Goal: Find specific page/section: Find specific page/section

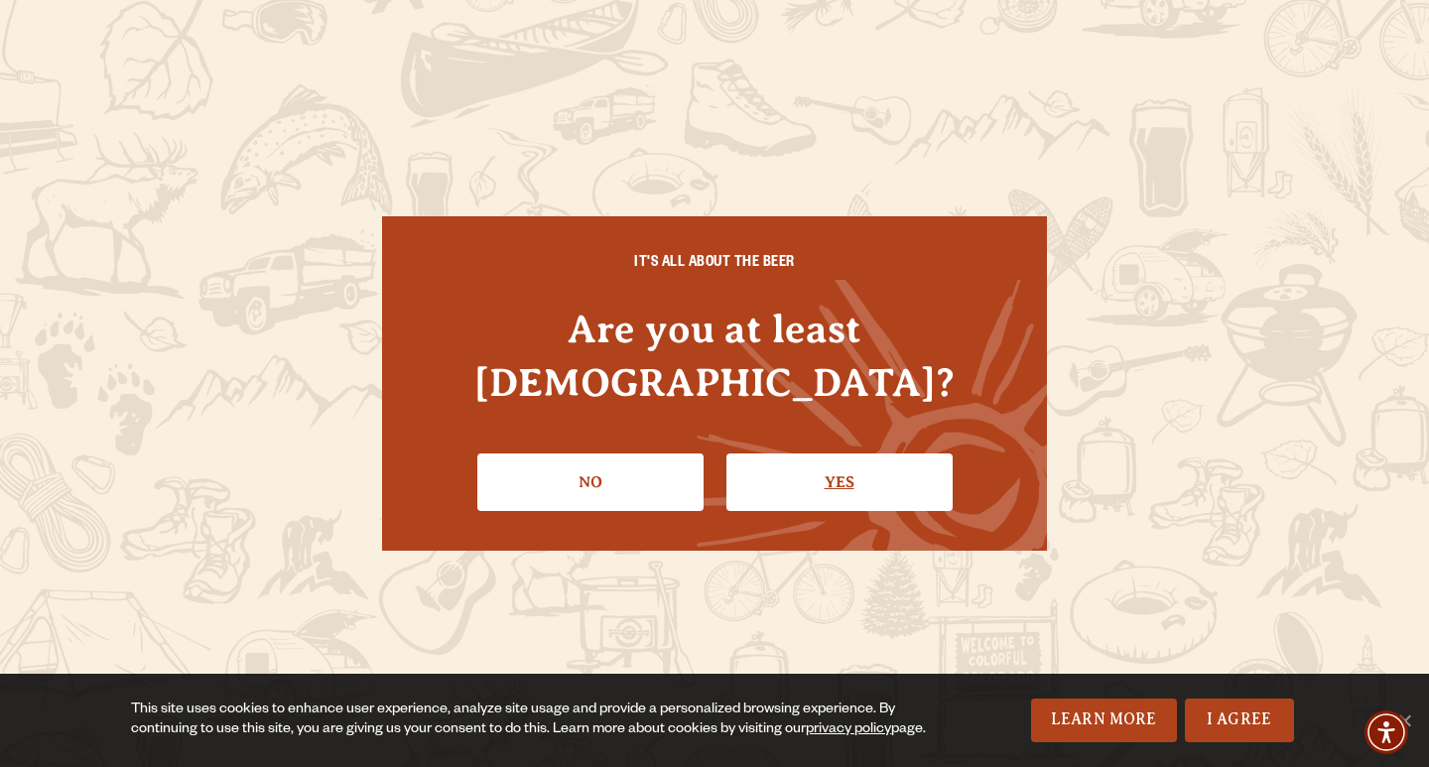
click at [852, 463] on link "Yes" at bounding box center [839, 482] width 226 height 58
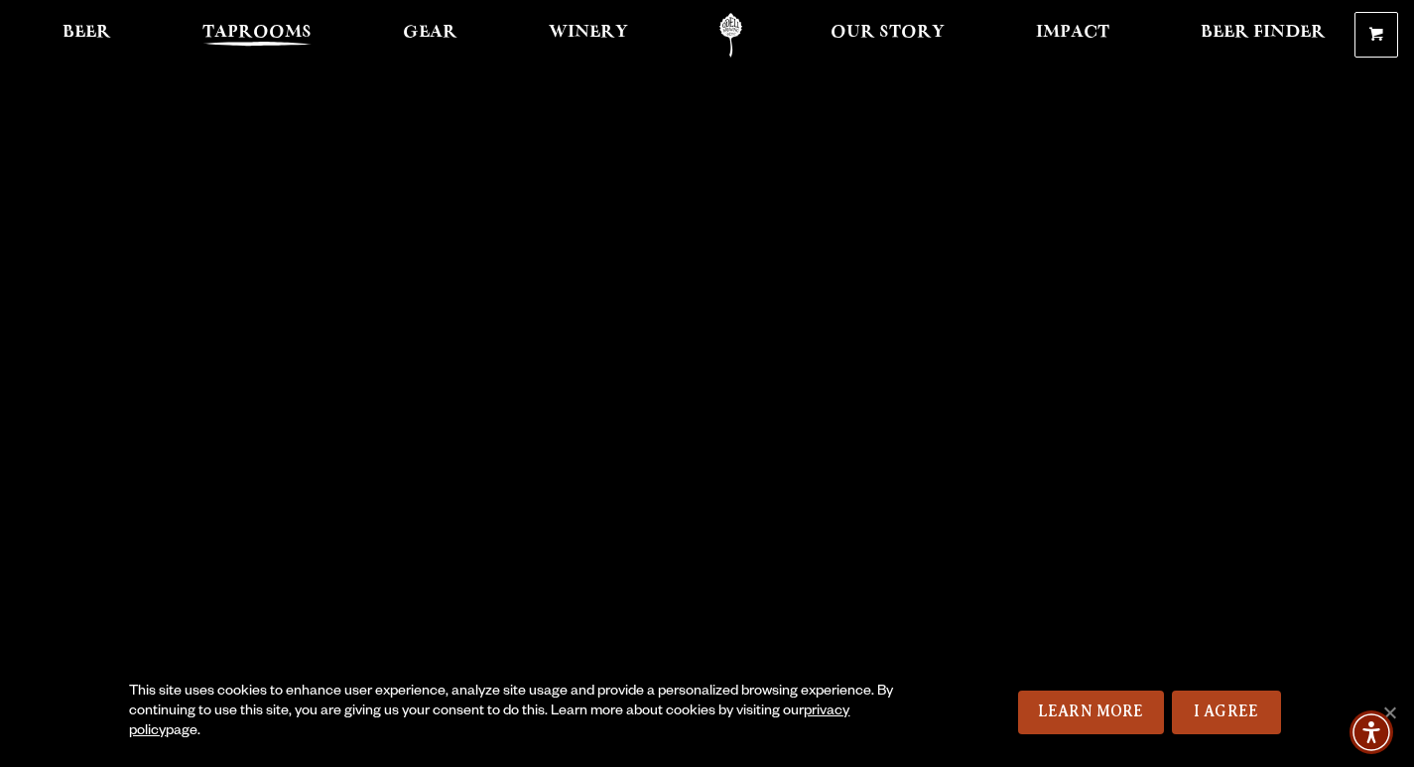
click at [277, 37] on span "Taprooms" at bounding box center [256, 33] width 109 height 16
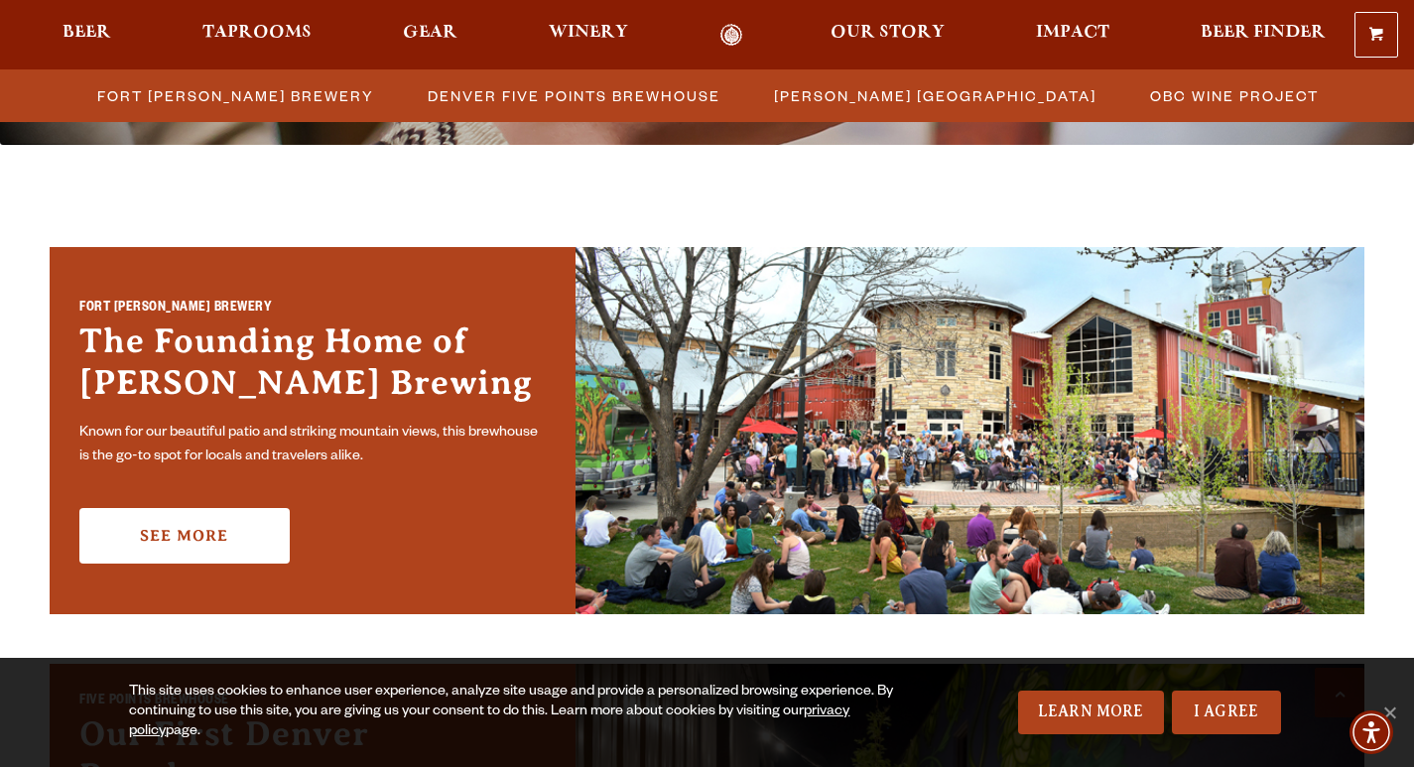
scroll to position [496, 0]
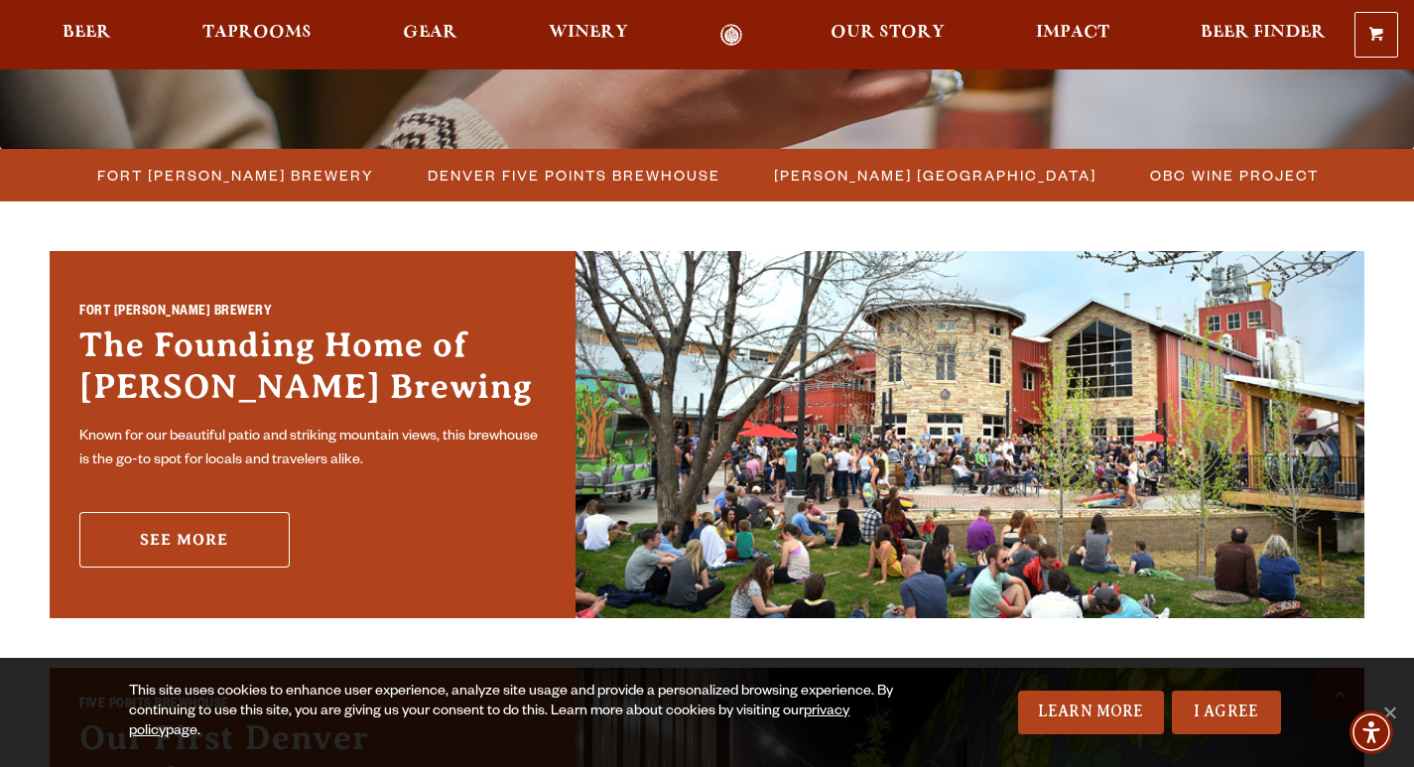
click at [153, 531] on link "See More" at bounding box center [184, 540] width 210 height 56
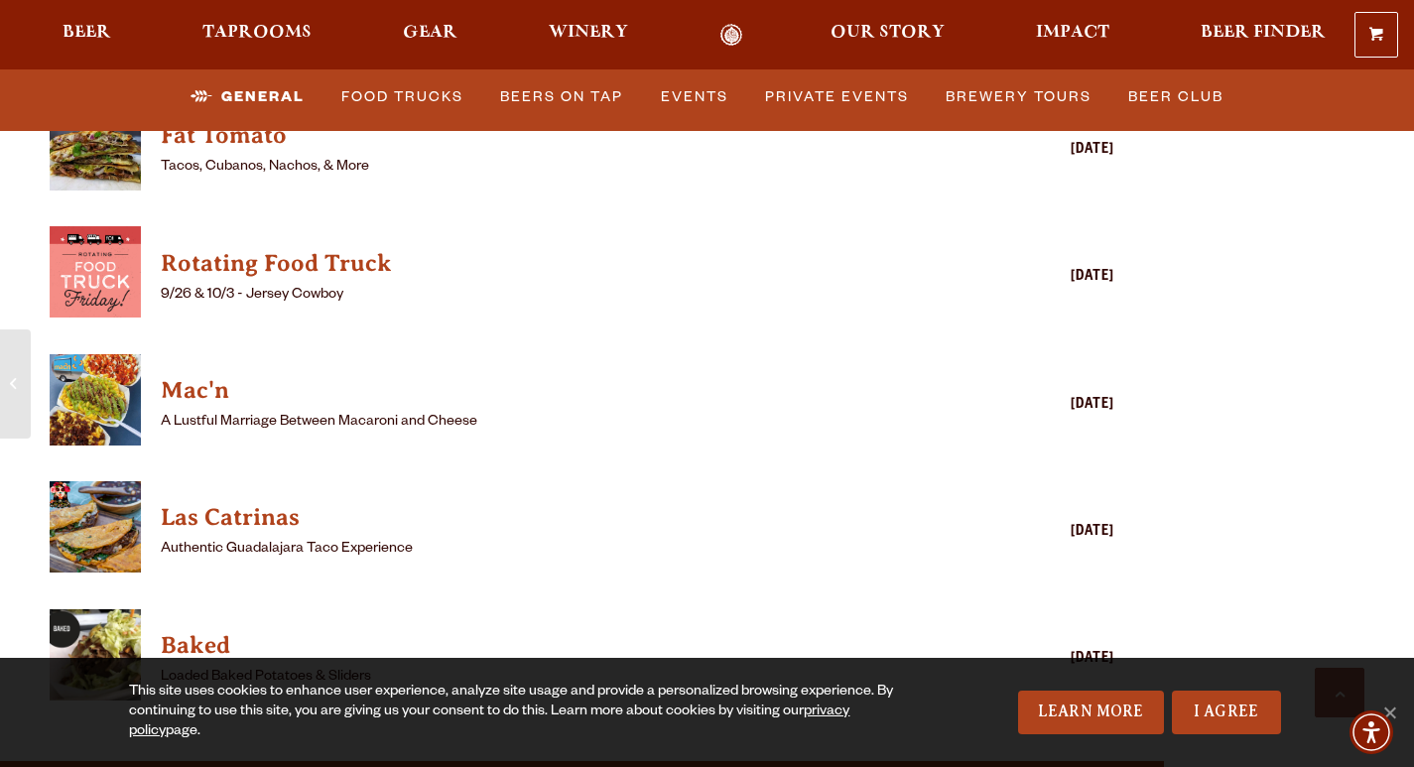
scroll to position [5357, 0]
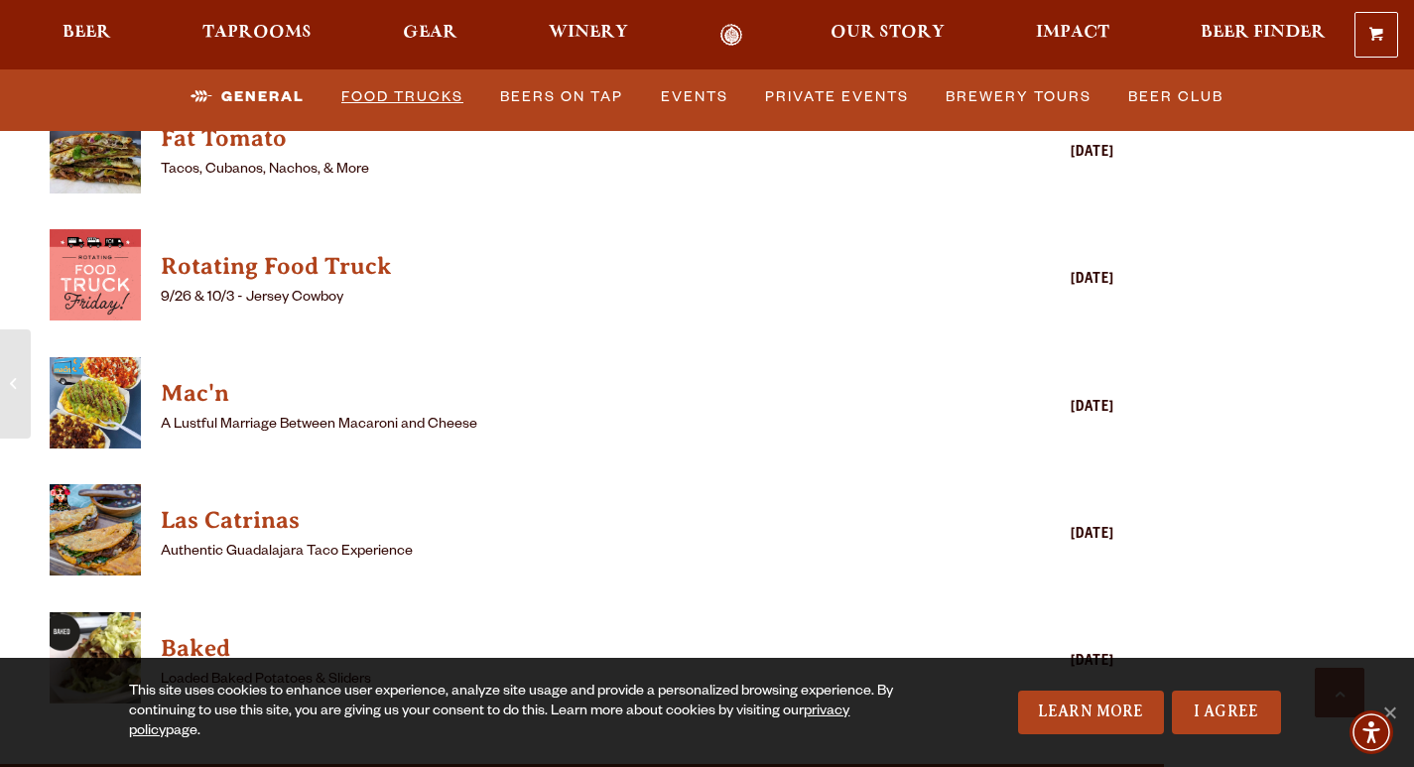
click at [400, 100] on link "Food Trucks" at bounding box center [402, 97] width 138 height 46
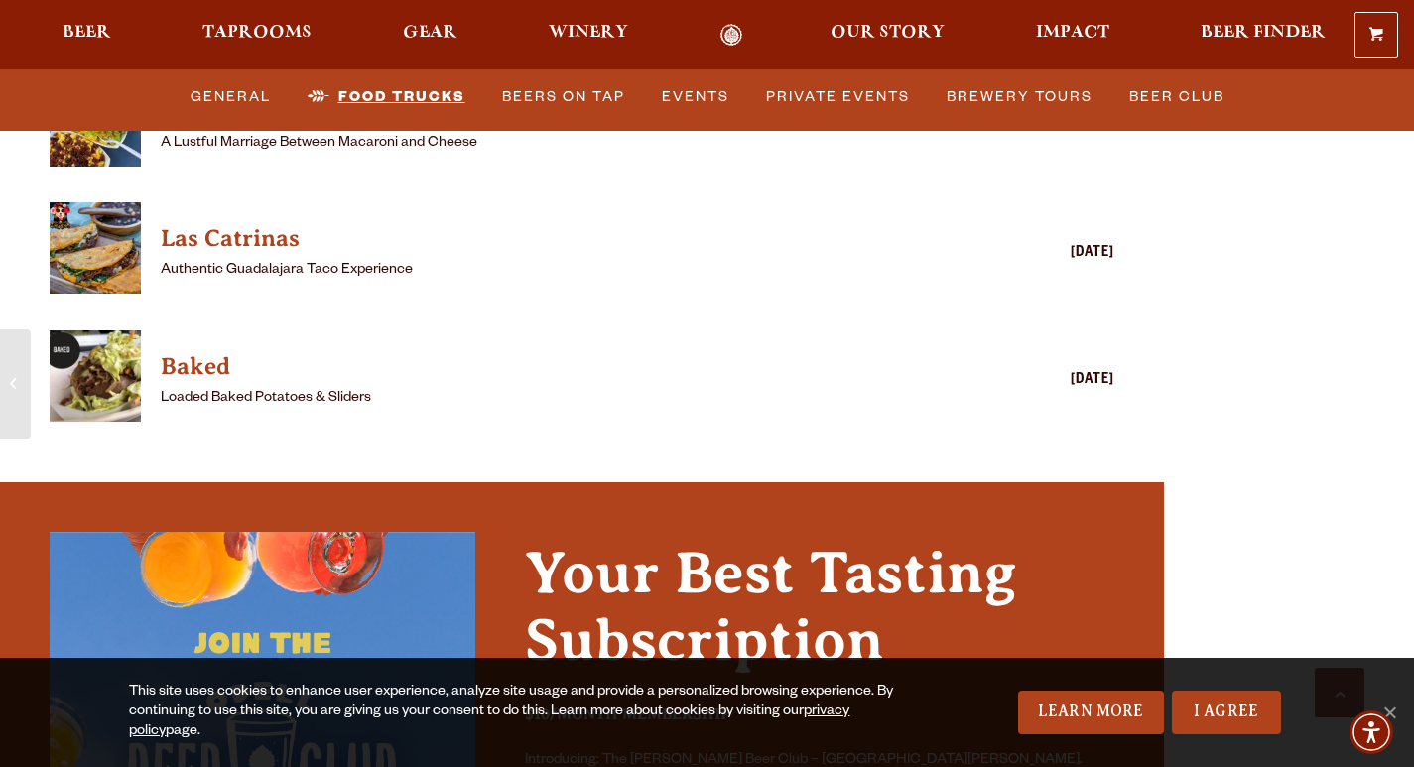
scroll to position [5655, 0]
